Goal: Navigation & Orientation: Find specific page/section

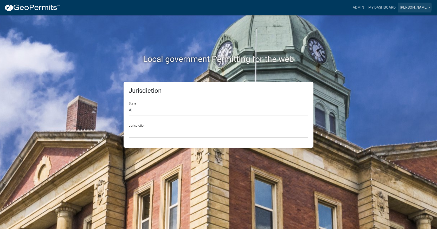
click at [425, 7] on link "[PERSON_NAME]" at bounding box center [415, 8] width 35 height 10
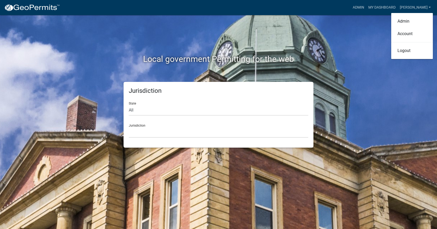
click at [361, 47] on div "Local government Permitting for the web" at bounding box center [218, 48] width 297 height 67
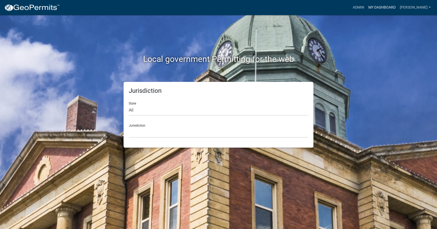
click at [396, 10] on link "My Dashboard" at bounding box center [382, 8] width 31 height 10
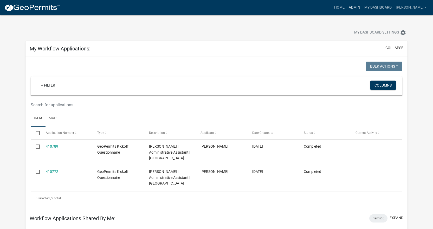
click at [363, 8] on link "Admin" at bounding box center [355, 8] width 16 height 10
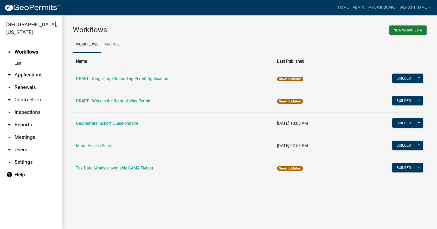
click at [23, 69] on link "arrow_drop_down Applications" at bounding box center [31, 75] width 62 height 12
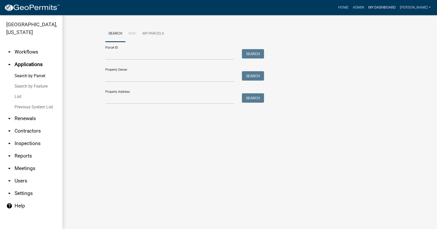
click at [398, 8] on link "My Dashboard" at bounding box center [382, 8] width 31 height 10
